Goal: Task Accomplishment & Management: Use online tool/utility

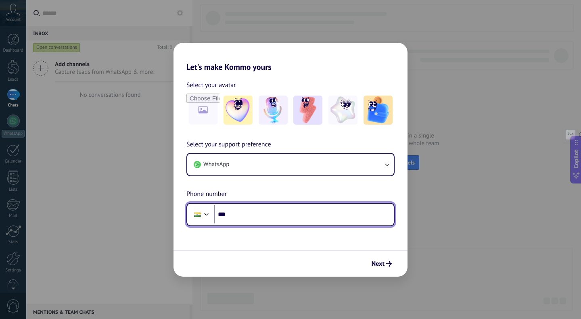
click at [240, 221] on input "***" at bounding box center [304, 214] width 180 height 19
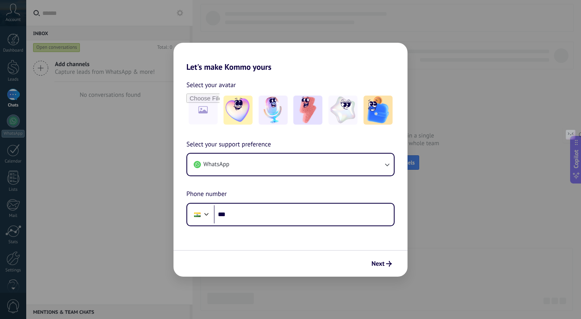
click at [332, 279] on div "Let's make Kommo yours Select your avatar Select your support preference WhatsA…" at bounding box center [290, 159] width 581 height 319
click at [335, 61] on h2 "Let's make Kommo yours" at bounding box center [291, 57] width 234 height 29
click at [282, 116] on img at bounding box center [273, 110] width 29 height 29
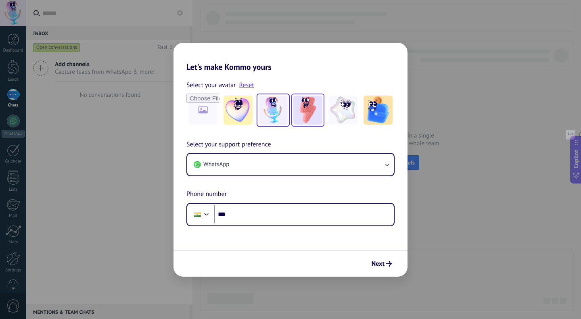
click at [302, 115] on img at bounding box center [307, 110] width 29 height 29
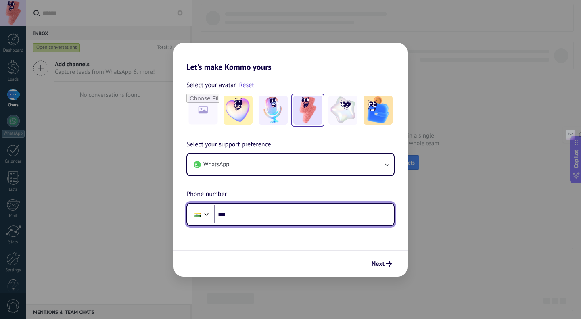
click at [251, 214] on input "***" at bounding box center [304, 214] width 180 height 19
type input "**********"
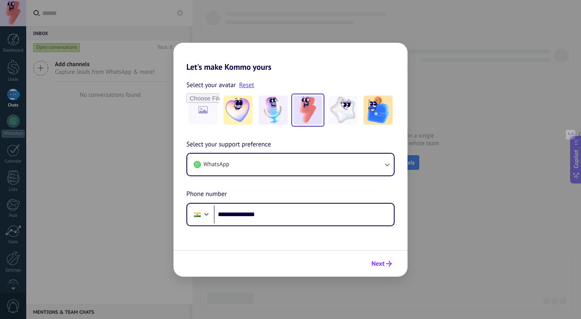
click at [382, 266] on span "Next" at bounding box center [378, 264] width 13 height 6
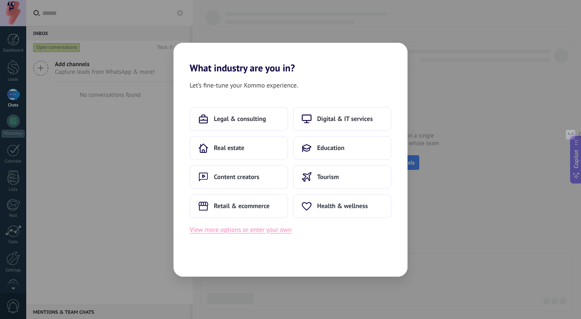
click at [256, 226] on button "View more options or enter your own" at bounding box center [241, 230] width 102 height 10
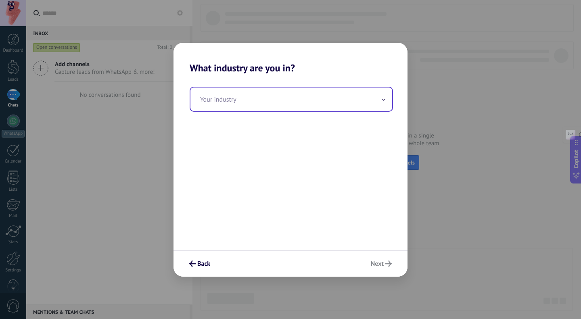
click at [255, 105] on input "text" at bounding box center [291, 99] width 202 height 23
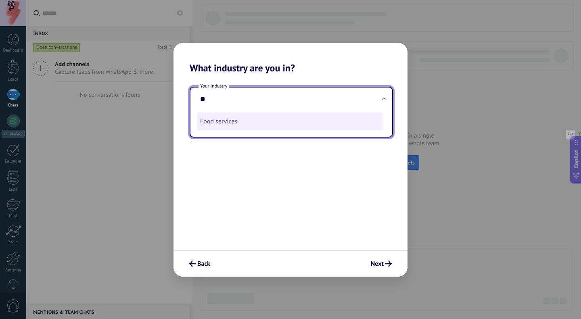
type input "*"
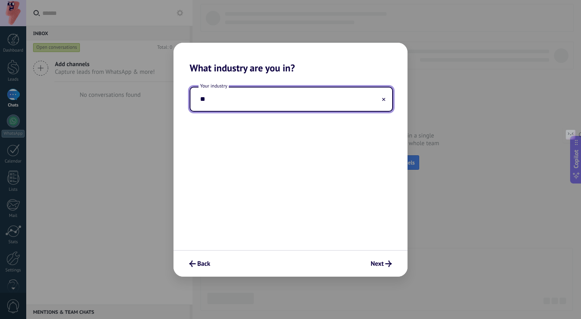
type input "*"
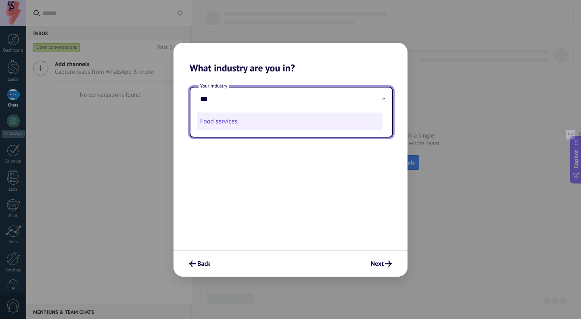
click at [232, 123] on li "Food services" at bounding box center [290, 122] width 186 height 18
type input "**********"
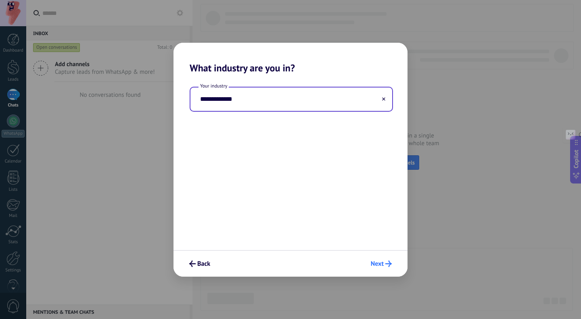
click at [373, 264] on span "Next" at bounding box center [377, 264] width 13 height 6
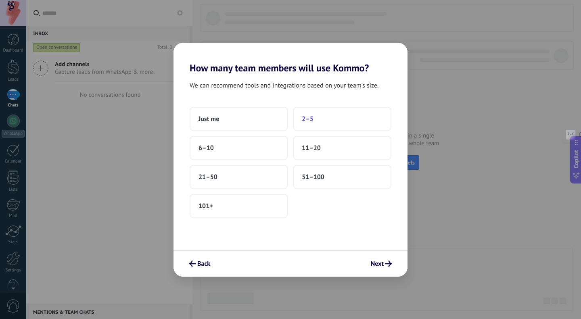
click at [324, 128] on button "2–5" at bounding box center [342, 119] width 98 height 24
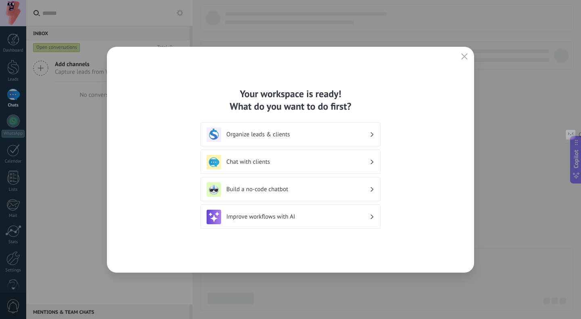
click at [288, 136] on h3 "Organize leads & clients" at bounding box center [297, 135] width 143 height 8
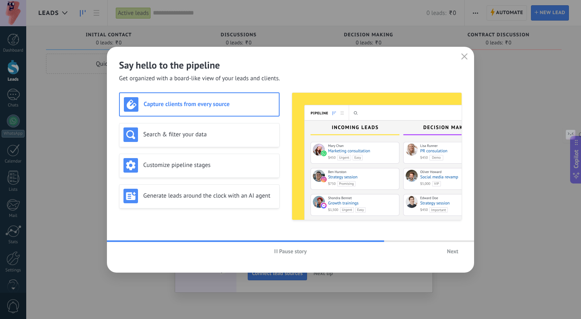
click at [451, 253] on span "Next" at bounding box center [452, 252] width 11 height 6
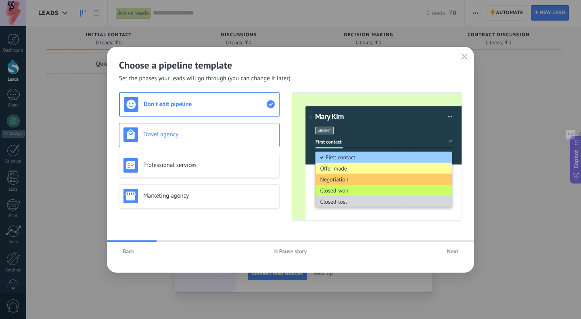
click at [209, 140] on div "Travel agency" at bounding box center [199, 135] width 152 height 15
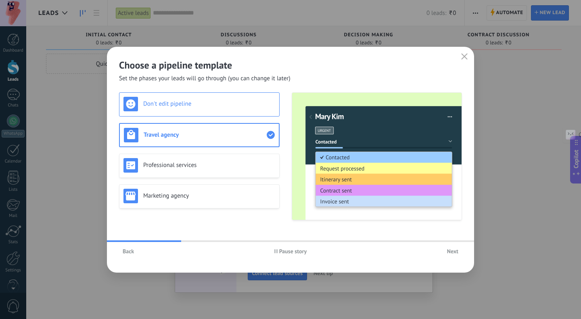
click at [207, 109] on div "Don't edit pipeline" at bounding box center [199, 104] width 152 height 15
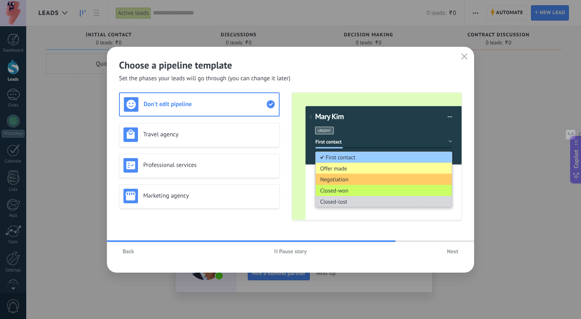
click at [453, 251] on span "Next" at bounding box center [452, 252] width 11 height 6
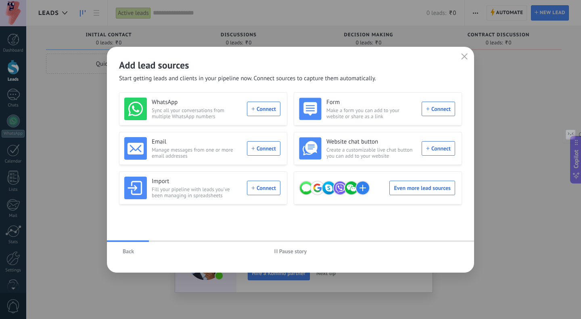
click at [124, 252] on span "Back" at bounding box center [128, 252] width 11 height 6
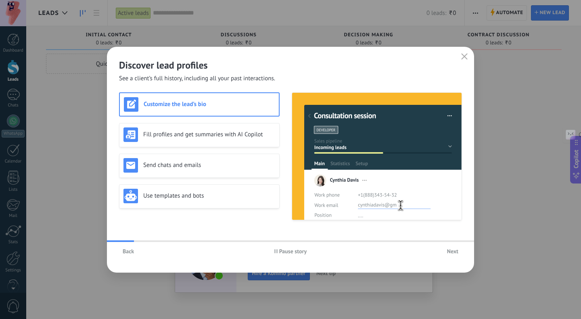
click at [451, 254] on span "Next" at bounding box center [452, 252] width 11 height 6
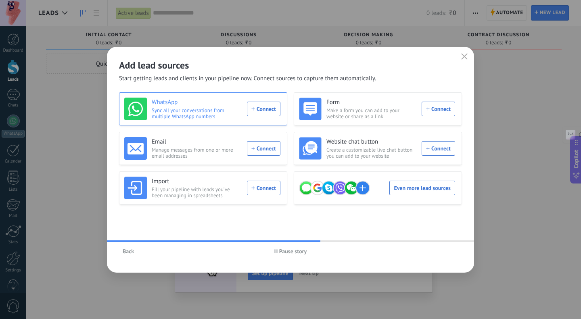
click at [263, 110] on div "WhatsApp Sync all your conversations from multiple WhatsApp numbers Connect" at bounding box center [202, 109] width 156 height 23
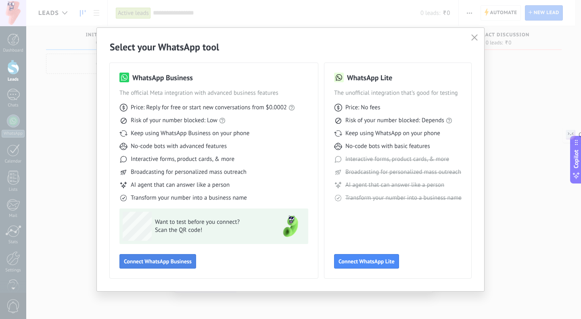
click at [177, 259] on span "Connect WhatsApp Business" at bounding box center [158, 262] width 68 height 6
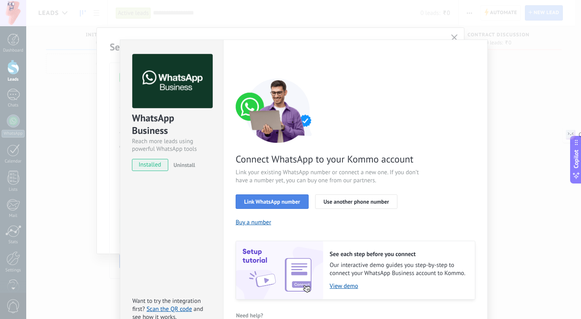
click at [274, 206] on button "Link WhatsApp number" at bounding box center [272, 201] width 73 height 15
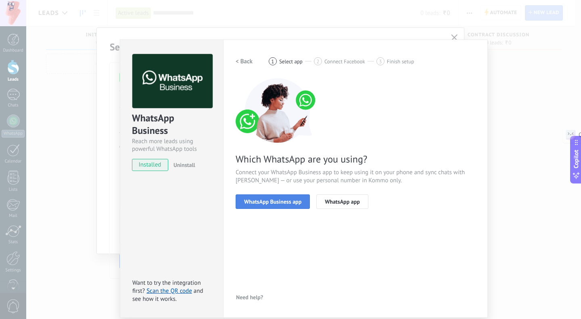
click at [284, 203] on span "WhatsApp Business app" at bounding box center [272, 202] width 57 height 6
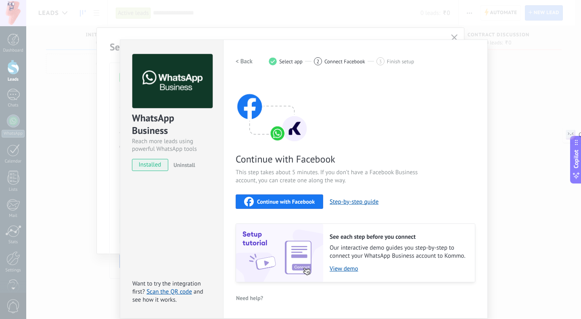
click at [357, 207] on div "Continue with Facebook Step-by-[PERSON_NAME]" at bounding box center [356, 201] width 240 height 15
click at [400, 224] on div "See each step before you connect Our interactive demo guides you step-by-step t…" at bounding box center [399, 253] width 152 height 58
click at [289, 197] on div "Continue with Facebook" at bounding box center [279, 202] width 71 height 10
click at [530, 132] on div "WhatsApp Business Reach more leads using powerful WhatsApp tools installed Unin…" at bounding box center [303, 159] width 555 height 319
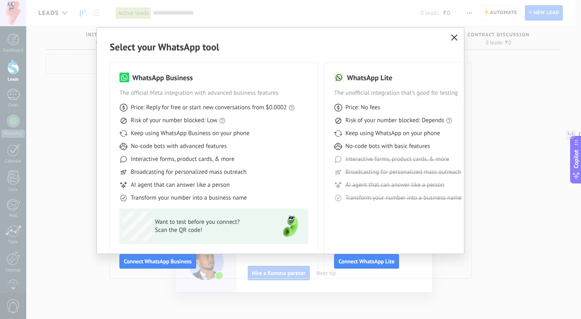
click at [454, 38] on use "button" at bounding box center [455, 37] width 6 height 6
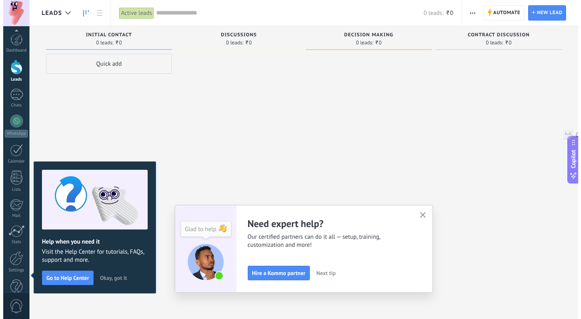
scroll to position [17, 0]
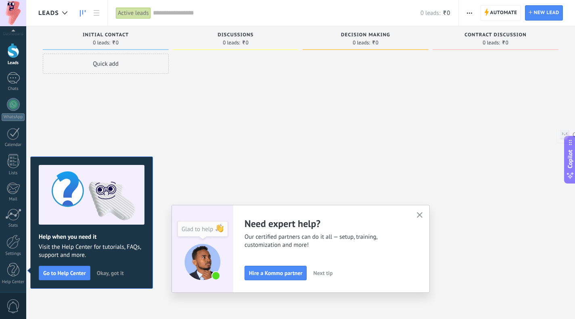
click at [422, 218] on span "button" at bounding box center [420, 215] width 6 height 7
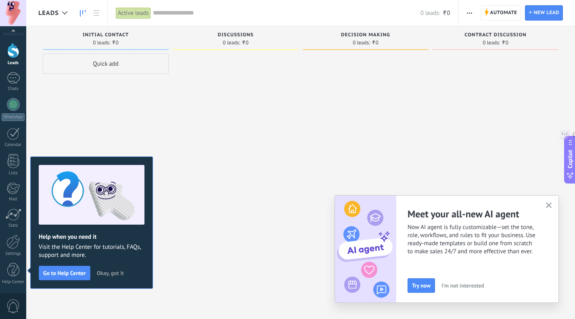
click at [107, 274] on span "Okay, got it" at bounding box center [110, 273] width 27 height 6
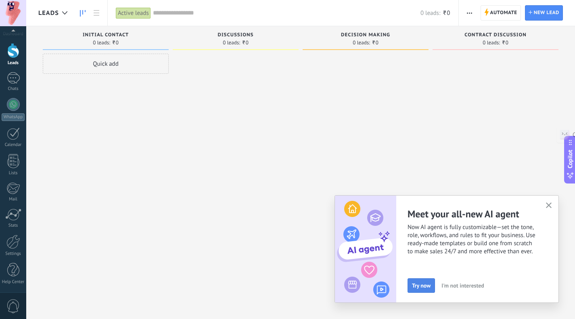
click at [427, 284] on span "Try now" at bounding box center [421, 286] width 19 height 6
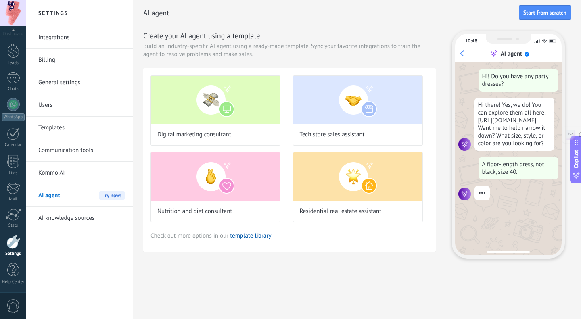
click at [109, 194] on span "Try now!" at bounding box center [111, 195] width 25 height 8
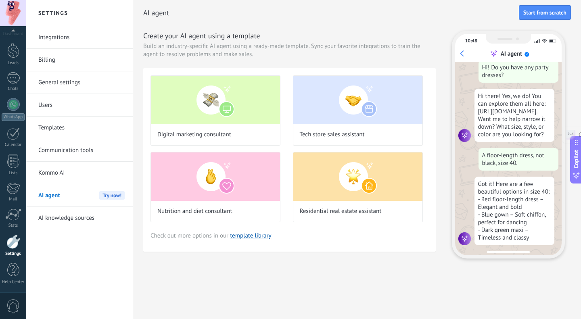
scroll to position [21, 0]
click at [540, 18] on button "Start from scratch" at bounding box center [545, 12] width 52 height 15
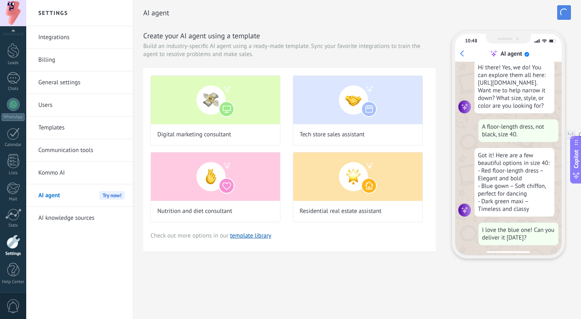
scroll to position [70, 0]
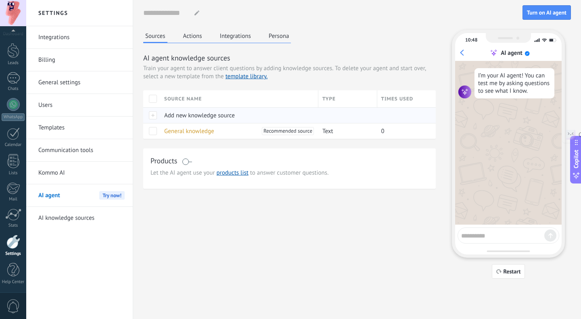
click at [209, 116] on span "Add new knowledge source" at bounding box center [199, 116] width 71 height 8
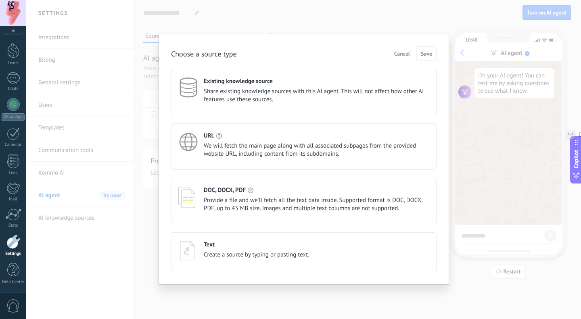
click at [397, 53] on span "Cancel" at bounding box center [402, 54] width 16 height 6
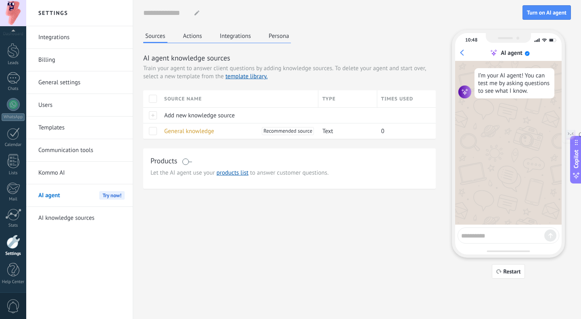
click at [197, 36] on button "Actions" at bounding box center [192, 36] width 23 height 12
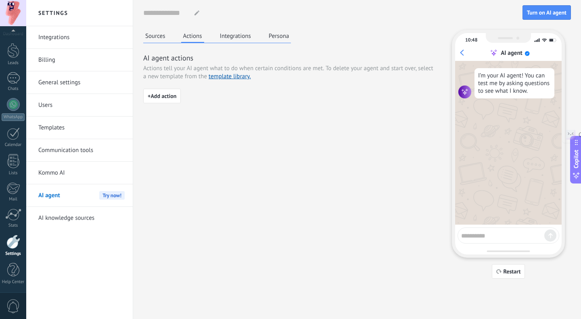
click at [238, 37] on button "Integrations" at bounding box center [235, 36] width 35 height 12
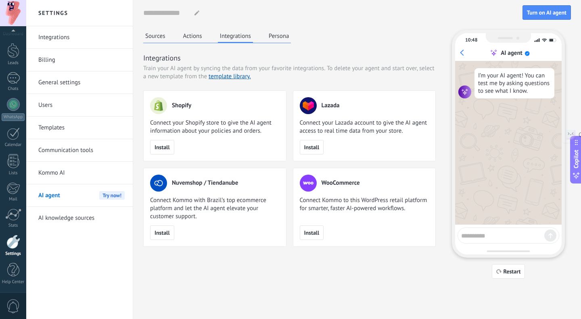
click at [276, 37] on button "Persona" at bounding box center [279, 36] width 25 height 12
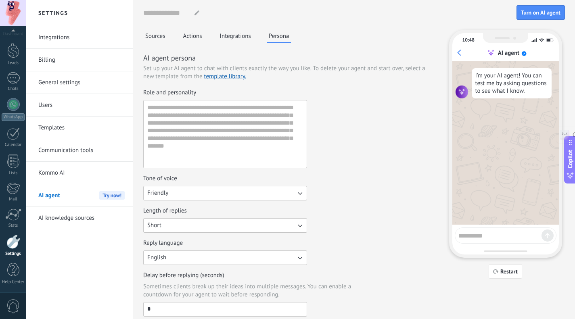
click at [157, 37] on button "Sources" at bounding box center [155, 36] width 24 height 12
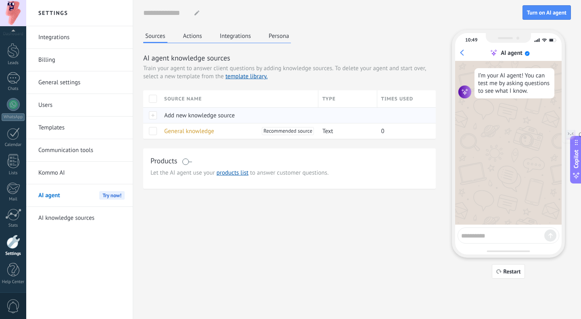
click at [182, 116] on span "Add new knowledge source" at bounding box center [199, 116] width 71 height 8
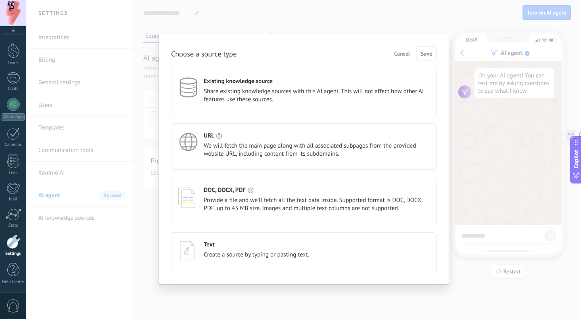
click at [402, 54] on span "Cancel" at bounding box center [402, 54] width 16 height 6
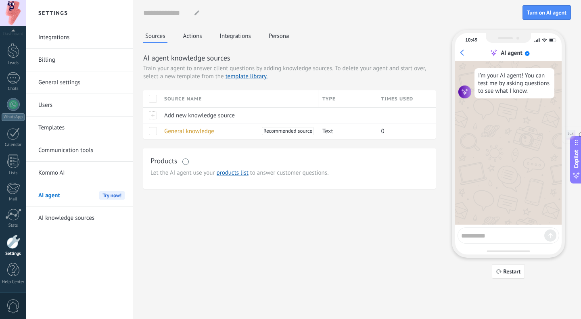
click at [192, 39] on button "Actions" at bounding box center [192, 36] width 23 height 12
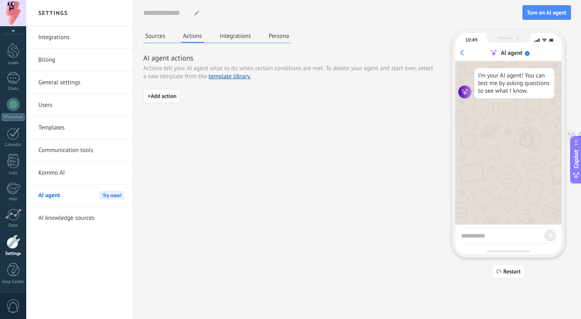
click at [151, 95] on span "+ Add action" at bounding box center [162, 96] width 29 height 6
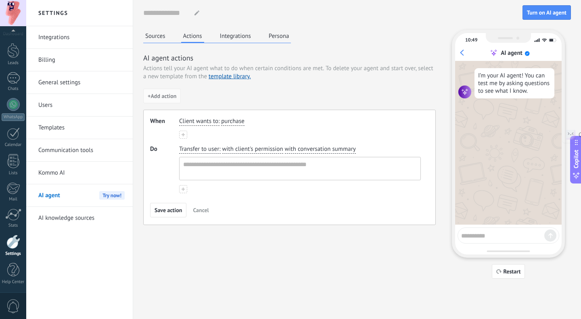
click at [197, 117] on span "Client wants to" at bounding box center [198, 121] width 39 height 8
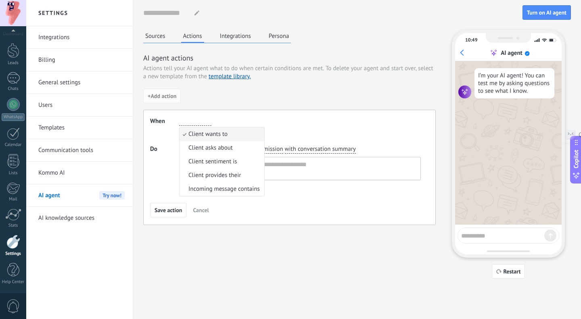
click at [286, 124] on div "Client wants to Client wants to Client asks about Client sentiment is Client pr…" at bounding box center [300, 122] width 245 height 12
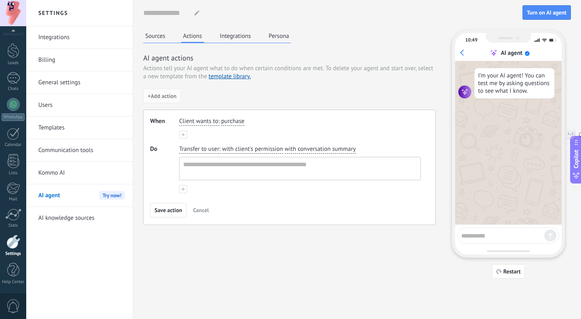
click at [159, 39] on button "Sources" at bounding box center [155, 36] width 24 height 12
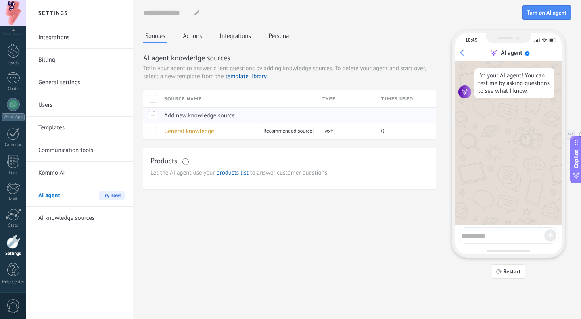
click at [186, 114] on span "Add new knowledge source" at bounding box center [199, 116] width 71 height 8
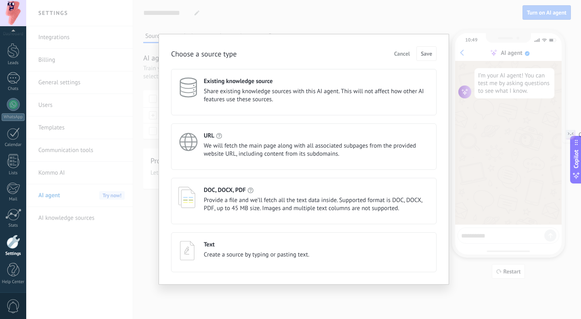
click at [274, 152] on span "We will fetch the main page along with all associated subpages from the provide…" at bounding box center [317, 150] width 226 height 16
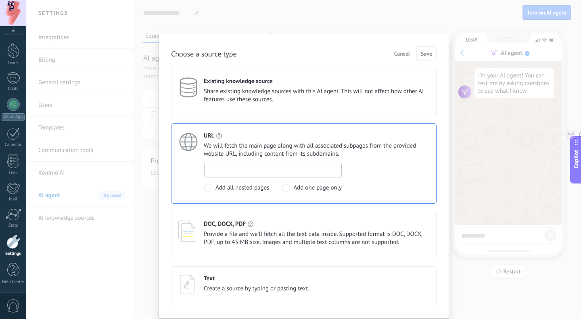
click at [263, 171] on input at bounding box center [273, 169] width 137 height 13
type input "**********"
click at [387, 191] on div "**********" at bounding box center [316, 177] width 225 height 29
click at [424, 52] on span "Save" at bounding box center [426, 54] width 11 height 6
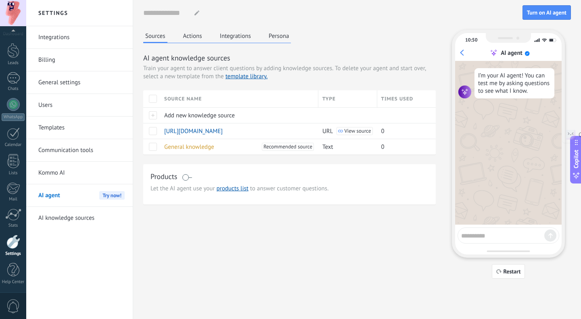
click at [194, 38] on button "Actions" at bounding box center [192, 36] width 23 height 12
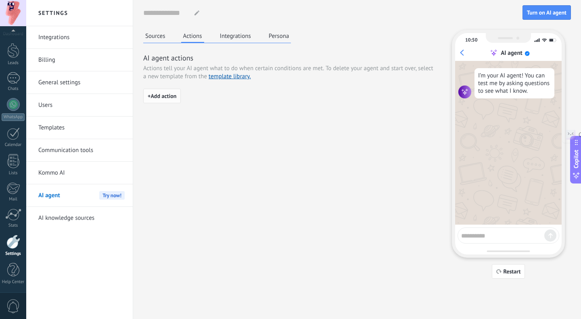
click at [151, 97] on span "+ Add action" at bounding box center [162, 96] width 29 height 6
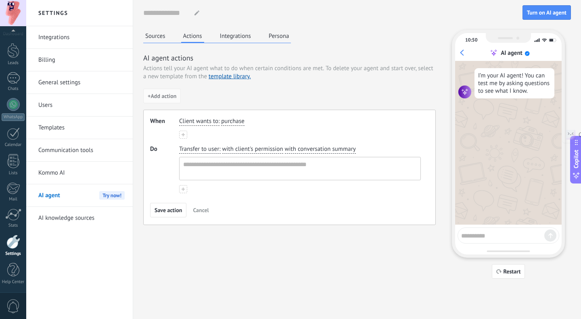
click at [209, 121] on span "Client wants to" at bounding box center [198, 121] width 39 height 8
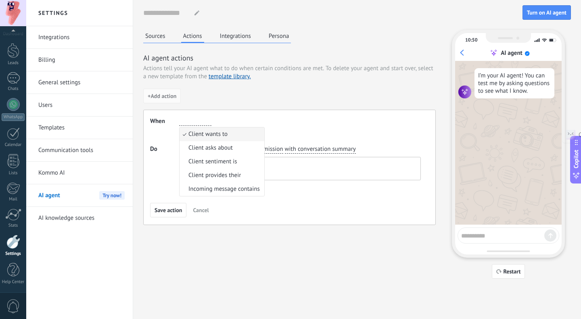
click at [282, 165] on textarea at bounding box center [299, 168] width 239 height 23
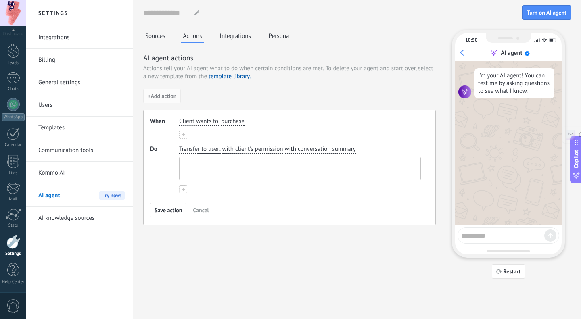
click at [282, 165] on textarea at bounding box center [299, 168] width 239 height 23
click at [230, 38] on button "Integrations" at bounding box center [235, 36] width 35 height 12
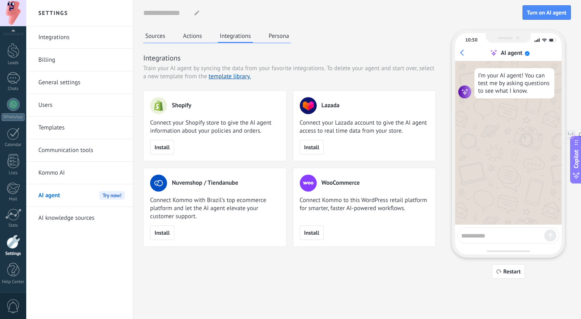
click at [279, 38] on button "Persona" at bounding box center [279, 36] width 25 height 12
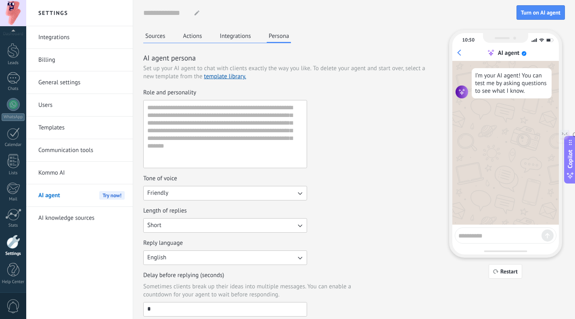
click at [57, 39] on link "Integrations" at bounding box center [81, 37] width 86 height 23
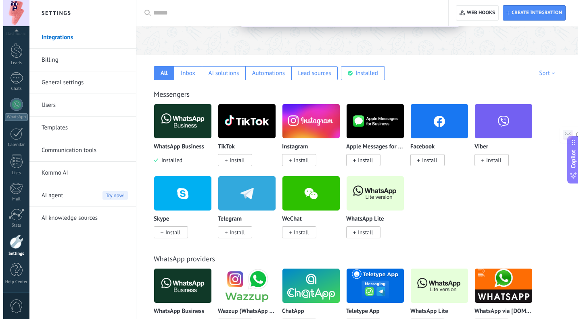
scroll to position [108, 0]
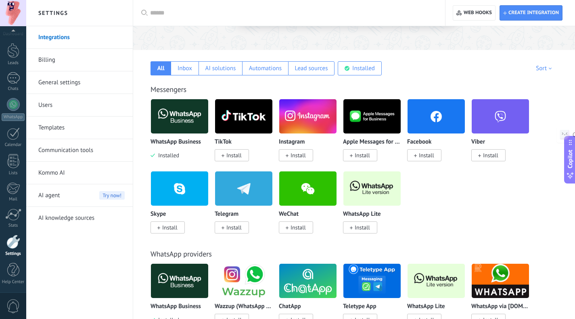
click at [292, 156] on span "Install" at bounding box center [298, 155] width 15 height 7
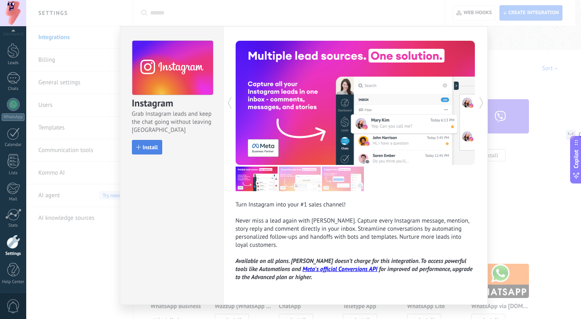
click at [140, 145] on span "Install" at bounding box center [147, 147] width 22 height 6
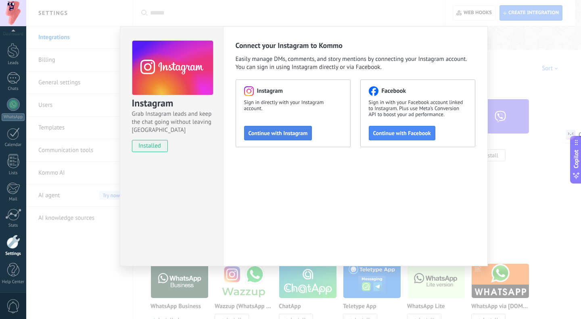
click at [265, 138] on button "Continue with Instagram" at bounding box center [278, 133] width 68 height 15
